Goal: Communication & Community: Answer question/provide support

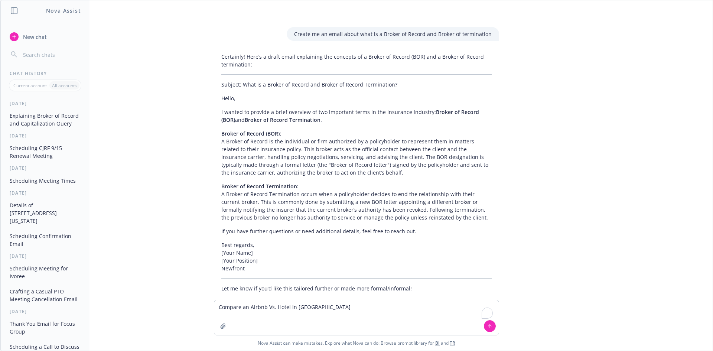
scroll to position [3505, 0]
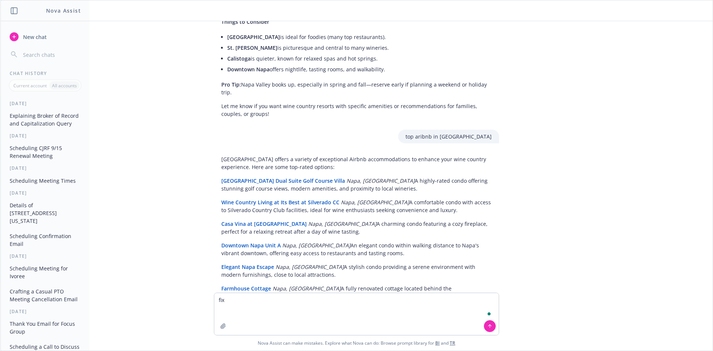
type textarea "fix Hi [PERSON_NAME], This was scheduled last [DATE] 11:30 am. If this needs to…"
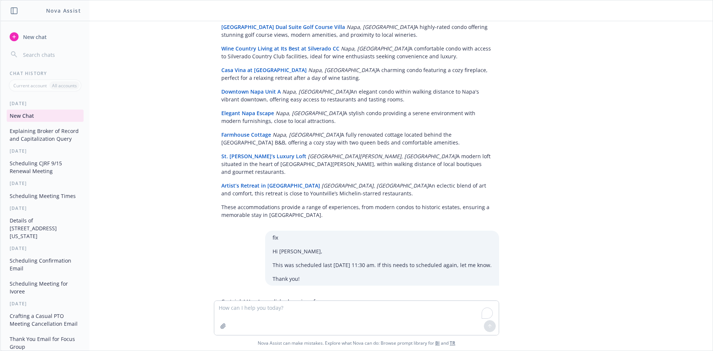
scroll to position [3679, 0]
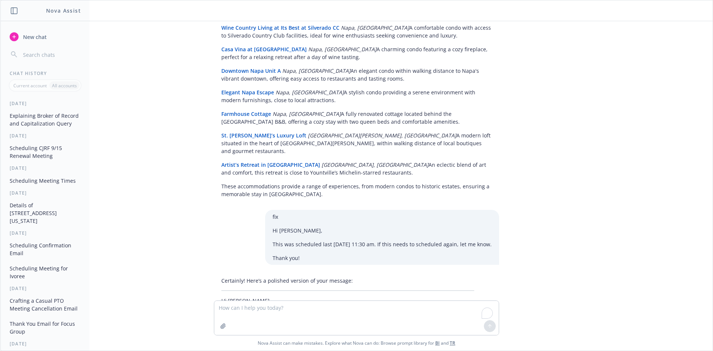
drag, startPoint x: 215, startPoint y: 250, endPoint x: 261, endPoint y: 276, distance: 52.7
click at [261, 335] on div "Hi [PERSON_NAME], This was originally scheduled for [DATE] 11:30 a.m. If you ne…" at bounding box center [343, 355] width 259 height 41
click at [262, 311] on textarea "To enrich screen reader interactions, please activate Accessibility in Grammarl…" at bounding box center [356, 318] width 284 height 34
paste textarea "Hi [PERSON_NAME], This was scheduled last [DATE] 11:30 am. If this needs to sch…"
click at [230, 298] on textarea "Hi [PERSON_NAME], This was scheduled last [DATE] 11:30 am. If this needs to sch…" at bounding box center [356, 306] width 284 height 58
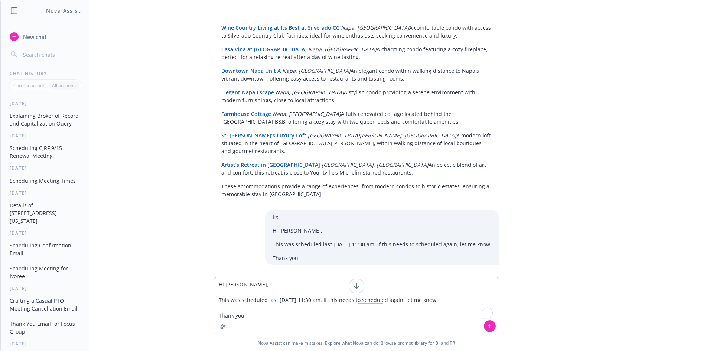
drag, startPoint x: 235, startPoint y: 299, endPoint x: 228, endPoint y: 300, distance: 6.8
click at [219, 300] on textarea "Hi [PERSON_NAME], This was scheduled last [DATE] 11:30 am. If this needs to sch…" at bounding box center [356, 306] width 284 height 58
click at [232, 302] on textarea "Hi [PERSON_NAME], This was scheduled last [DATE] 11:30 am. If this needs to sch…" at bounding box center [356, 306] width 284 height 58
drag, startPoint x: 235, startPoint y: 301, endPoint x: 222, endPoint y: 301, distance: 13.8
click at [222, 301] on textarea "Hi [PERSON_NAME], This was scheduled last [DATE] 11:30 am. If this needs to sch…" at bounding box center [356, 306] width 284 height 58
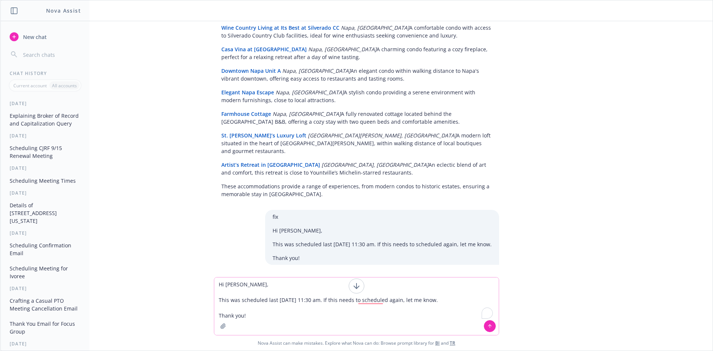
click at [238, 307] on textarea "Hi [PERSON_NAME], This was scheduled last [DATE] 11:30 am. If this needs to sch…" at bounding box center [356, 306] width 284 height 58
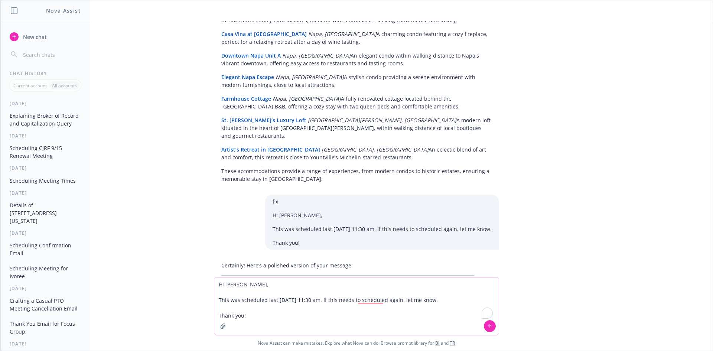
scroll to position [3703, 0]
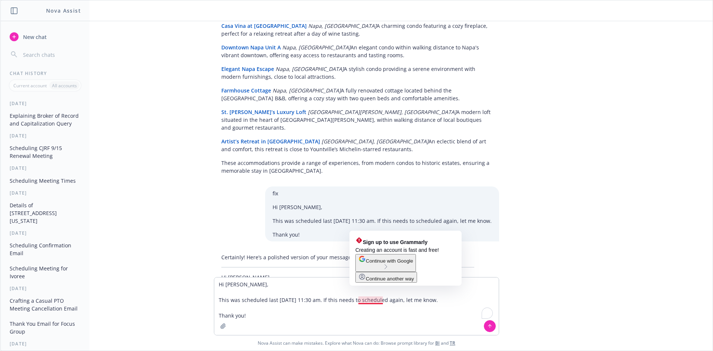
click at [257, 311] on div "Hi [PERSON_NAME], This was originally scheduled for [DATE] 11:30 a.m. If you ne…" at bounding box center [343, 331] width 259 height 41
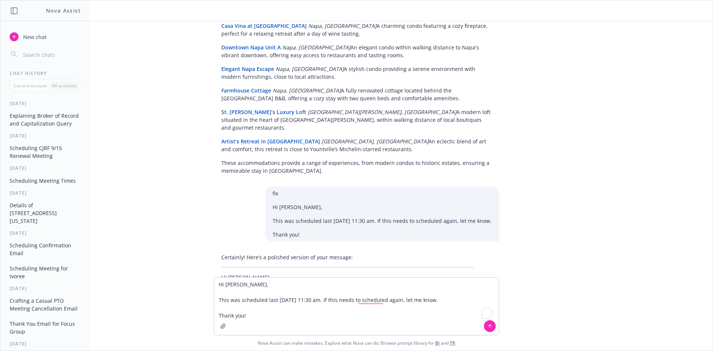
drag, startPoint x: 248, startPoint y: 251, endPoint x: 218, endPoint y: 227, distance: 38.0
click at [218, 311] on div "Hi [PERSON_NAME], This was originally scheduled for [DATE] 11:30 a.m. If you ne…" at bounding box center [343, 331] width 259 height 41
click at [253, 310] on textarea "Hi [PERSON_NAME], This was scheduled last [DATE] 11:30 am. If this needs to sch…" at bounding box center [356, 306] width 284 height 58
click at [281, 321] on textarea "Hi [PERSON_NAME], This was scheduled last [DATE] 11:30 am. If this needs to sch…" at bounding box center [356, 306] width 284 height 58
paste textarea "That's weird. You accepted the invite on my end. Must be a problem with outlook…"
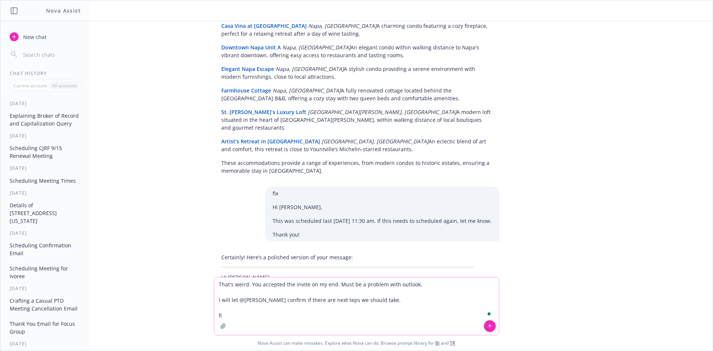
type textarea "That's weird. You accepted the invite on my end. Must be a problem with outlook…"
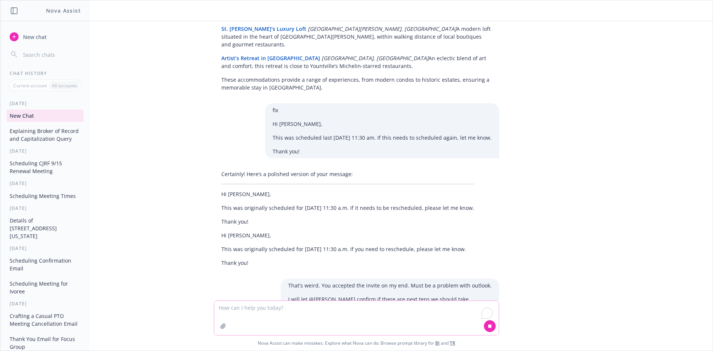
scroll to position [3800, 0]
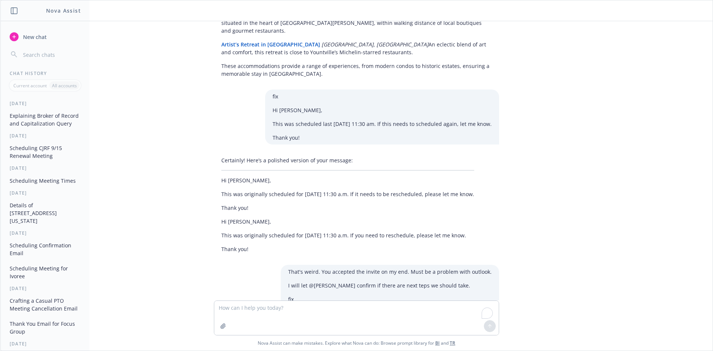
drag, startPoint x: 217, startPoint y: 245, endPoint x: 266, endPoint y: 278, distance: 58.8
click at [266, 315] on div "Certainly! Here’s a polished and professional version of your message: That's s…" at bounding box center [335, 345] width 243 height 61
click at [221, 350] on p "I’ll let @[PERSON_NAME] confirm if there are any next steps we should take." at bounding box center [335, 355] width 228 height 8
drag, startPoint x: 245, startPoint y: 276, endPoint x: 217, endPoint y: 247, distance: 40.2
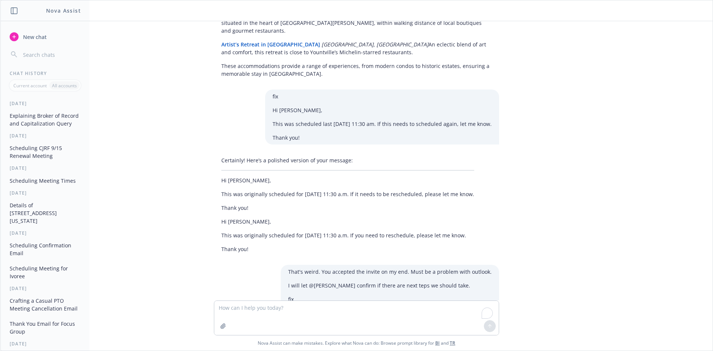
click at [208, 315] on div "Certainly! Here’s a polished and professional version of your message: That's s…" at bounding box center [356, 345] width 297 height 61
